Goal: Information Seeking & Learning: Compare options

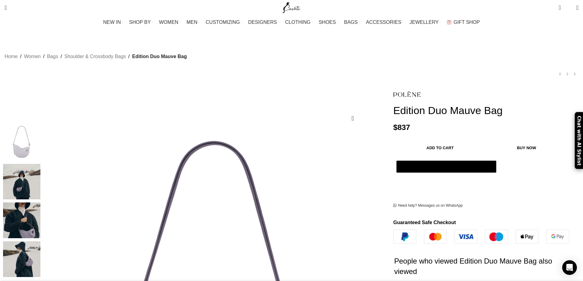
scroll to position [0, 65]
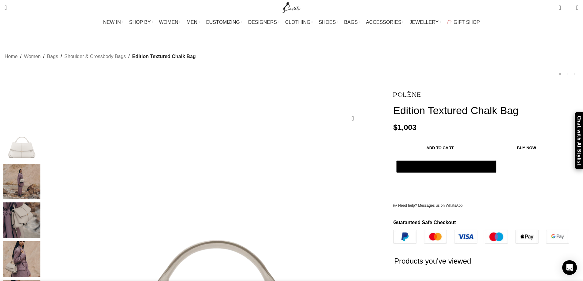
scroll to position [0, 129]
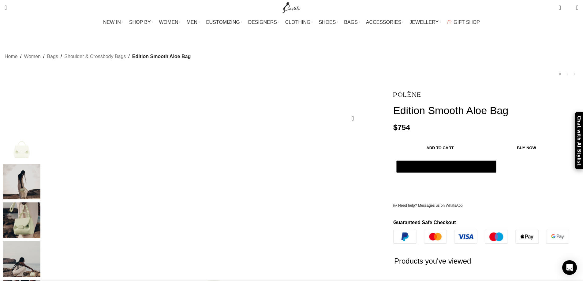
scroll to position [0, 129]
